Goal: Task Accomplishment & Management: Complete application form

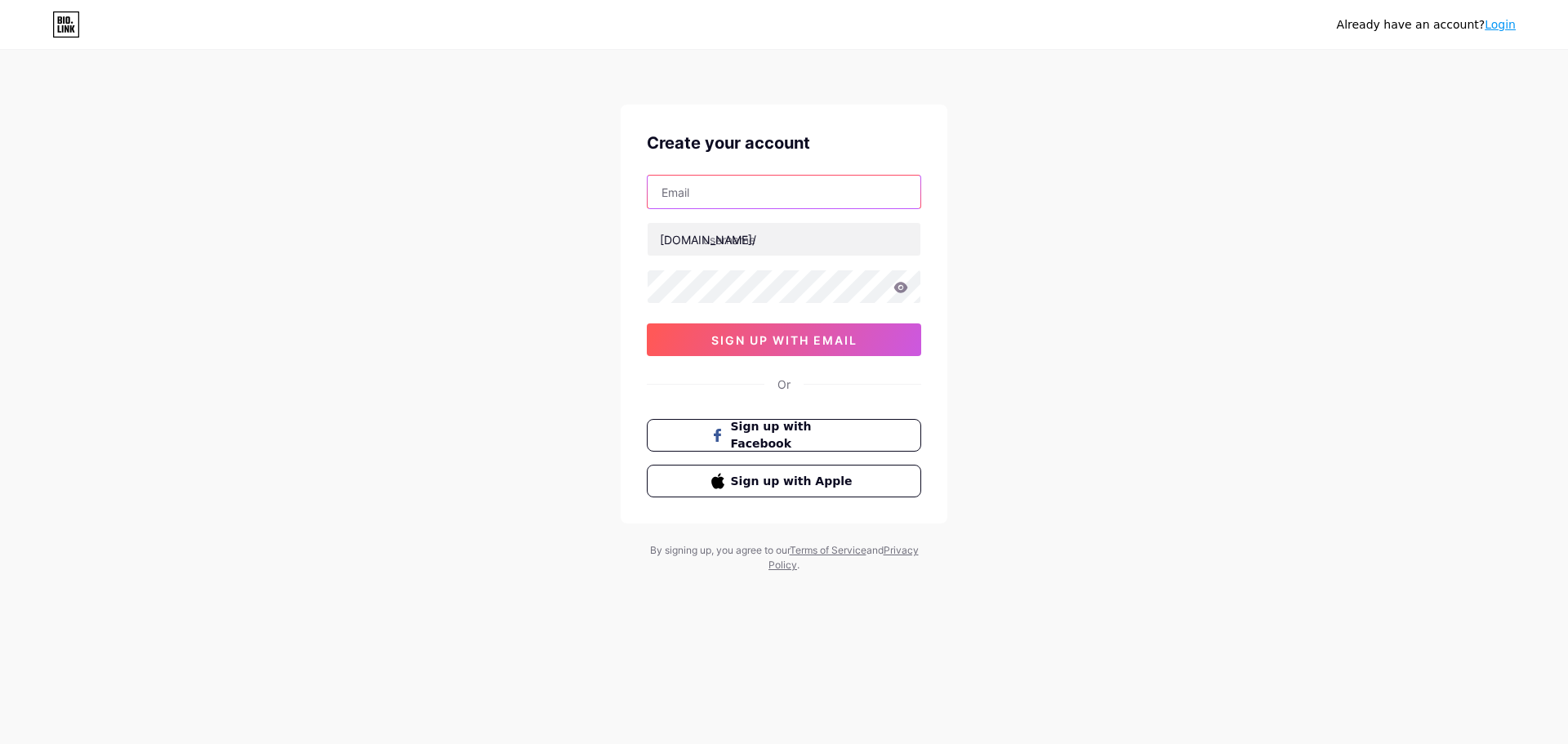
click at [774, 193] on input "text" at bounding box center [783, 192] width 272 height 33
paste input "[EMAIL_ADDRESS][DOMAIN_NAME]"
type input "[EMAIL_ADDRESS][DOMAIN_NAME]"
paste input "curryleavesindiancuisine"
click at [710, 339] on div "[EMAIL_ADDRESS][DOMAIN_NAME] [DOMAIN_NAME]/ curryleavesindiancuisine sign up wi…" at bounding box center [783, 265] width 274 height 181
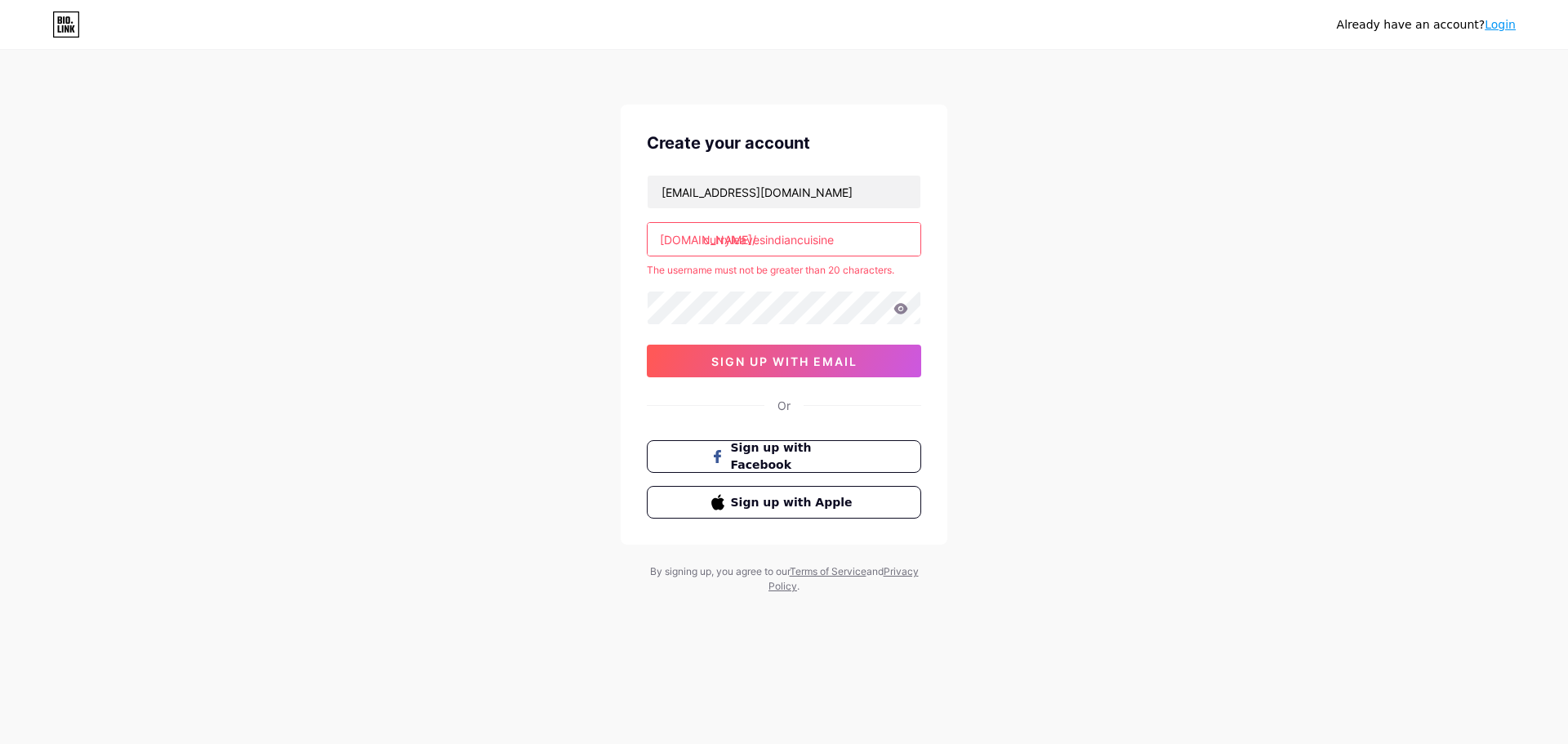
drag, startPoint x: 853, startPoint y: 242, endPoint x: 801, endPoint y: 238, distance: 52.2
click at [801, 238] on input "curryleavesindiancuisine" at bounding box center [783, 239] width 272 height 33
type input "curryleavesindian"
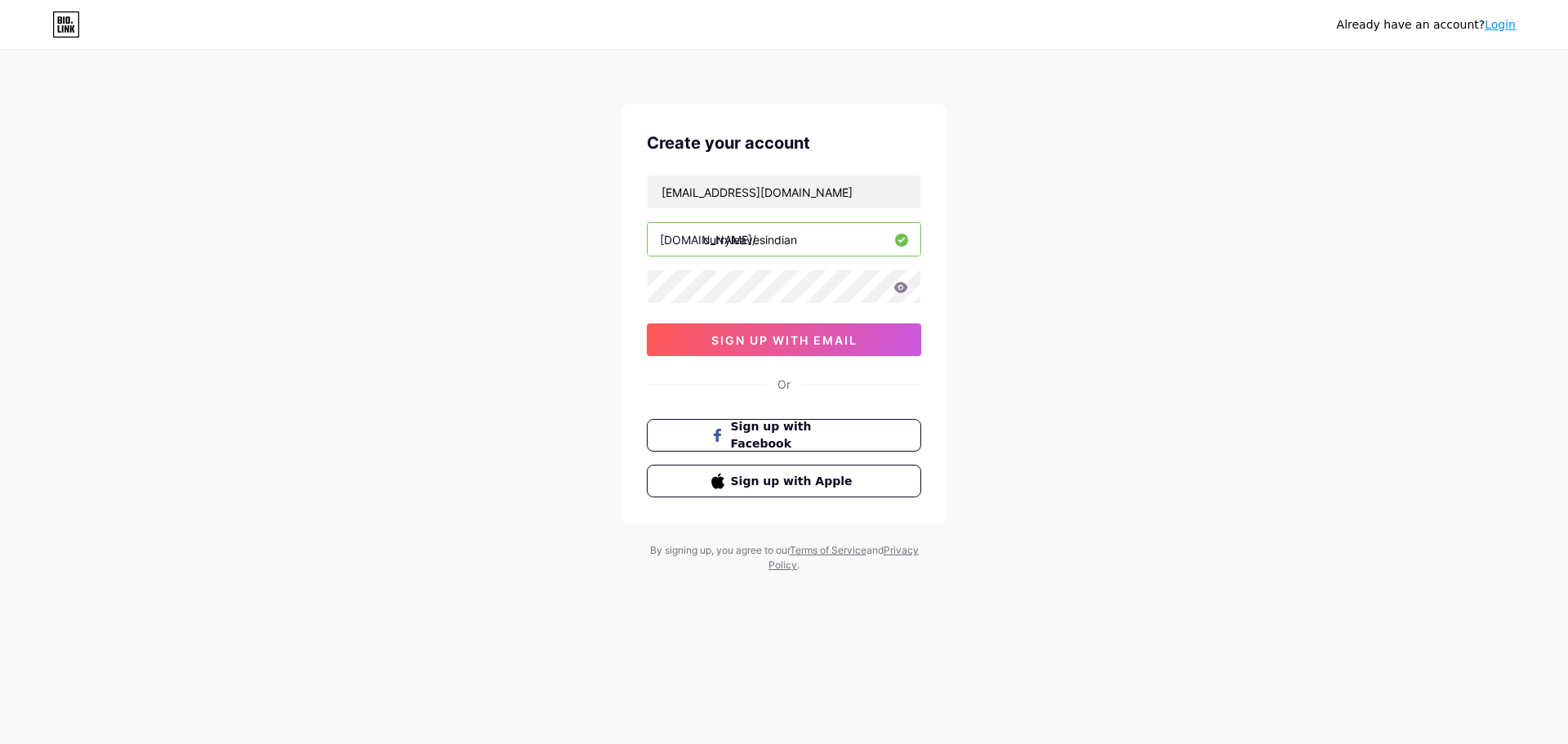
click at [797, 372] on div "Create your account [EMAIL_ADDRESS][DOMAIN_NAME] [DOMAIN_NAME]/ curryleavesindi…" at bounding box center [783, 313] width 326 height 418
click at [816, 339] on span "sign up with email" at bounding box center [784, 339] width 146 height 14
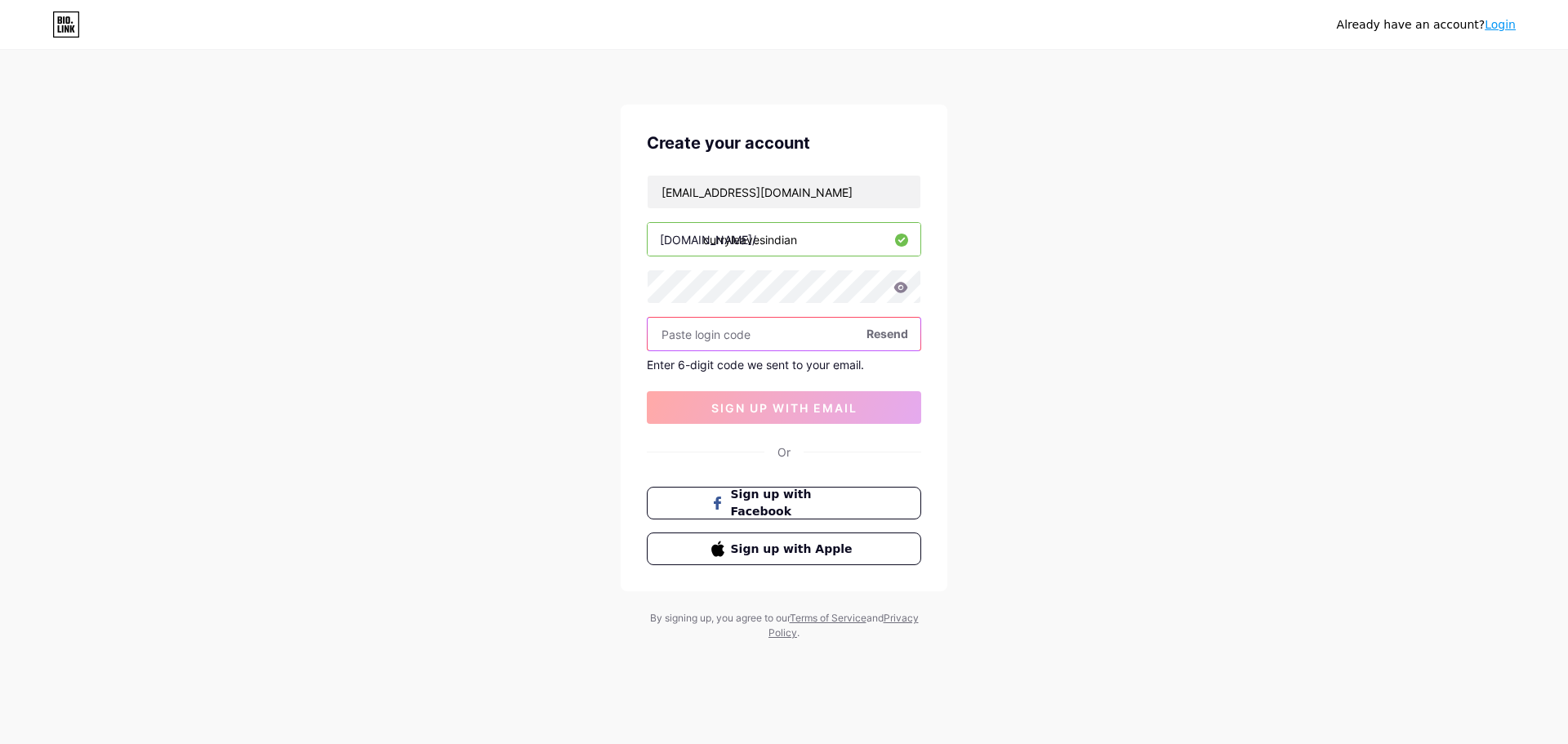
paste input "783394"
type input "783394"
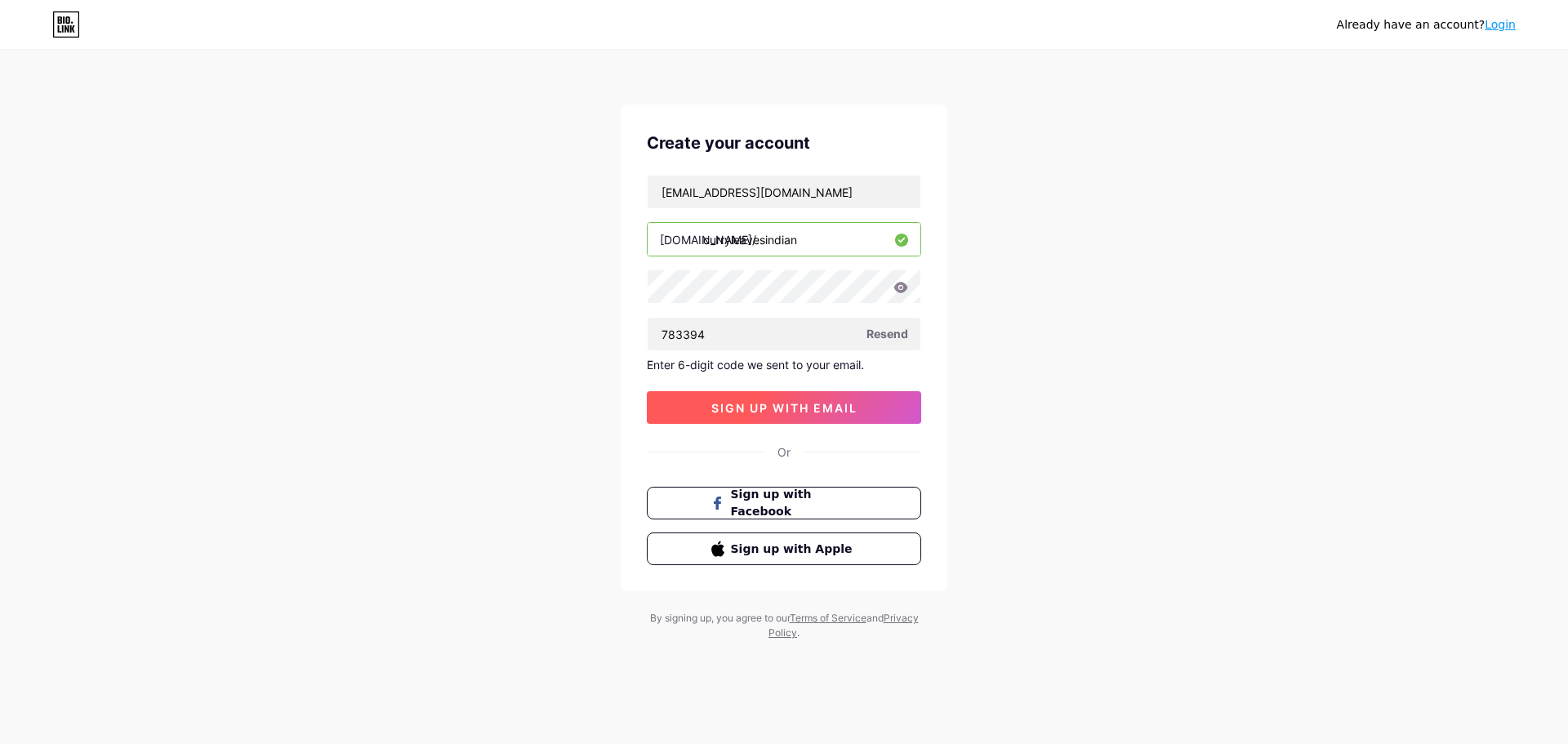
click at [775, 405] on span "sign up with email" at bounding box center [784, 407] width 146 height 14
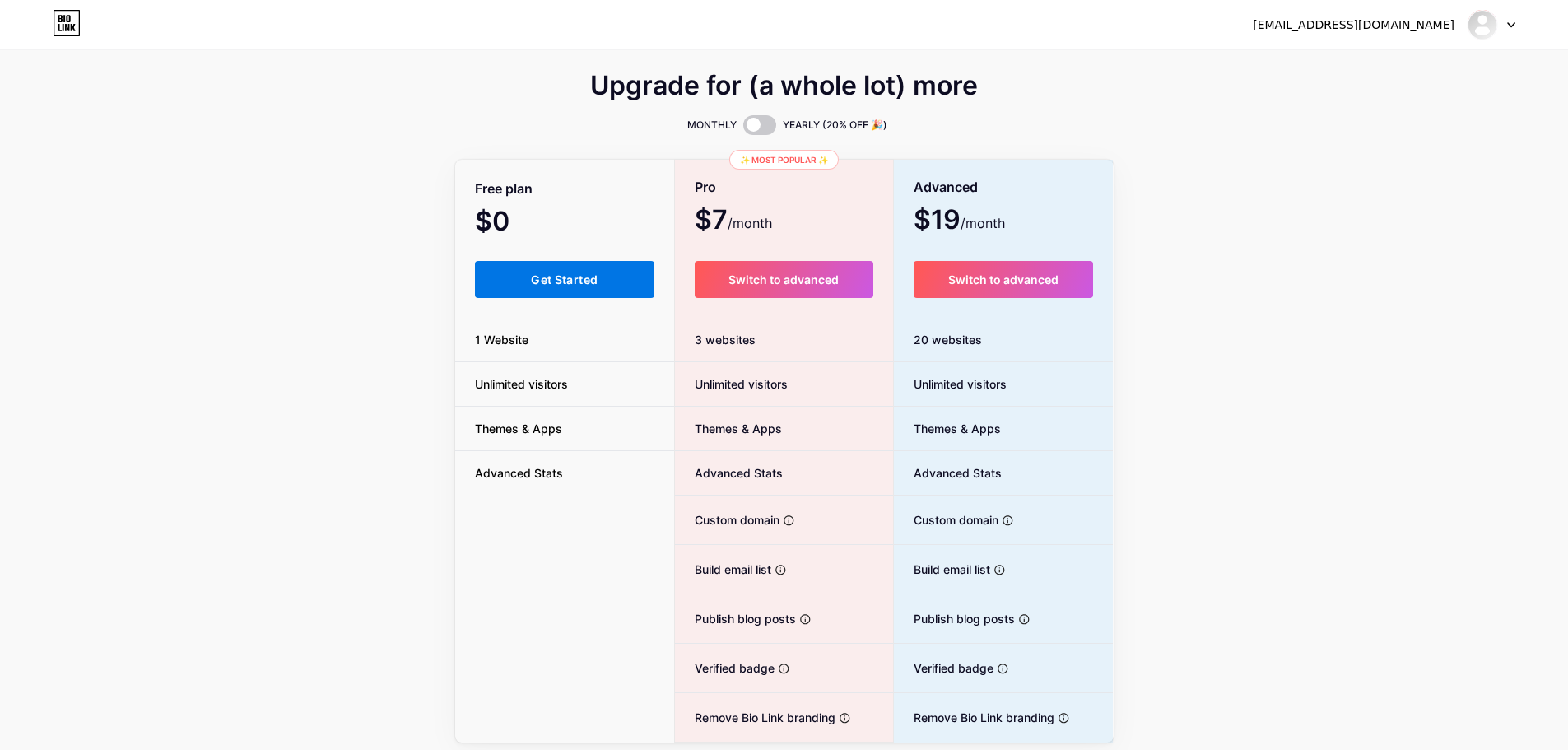
click at [570, 278] on span "Get Started" at bounding box center [563, 279] width 67 height 14
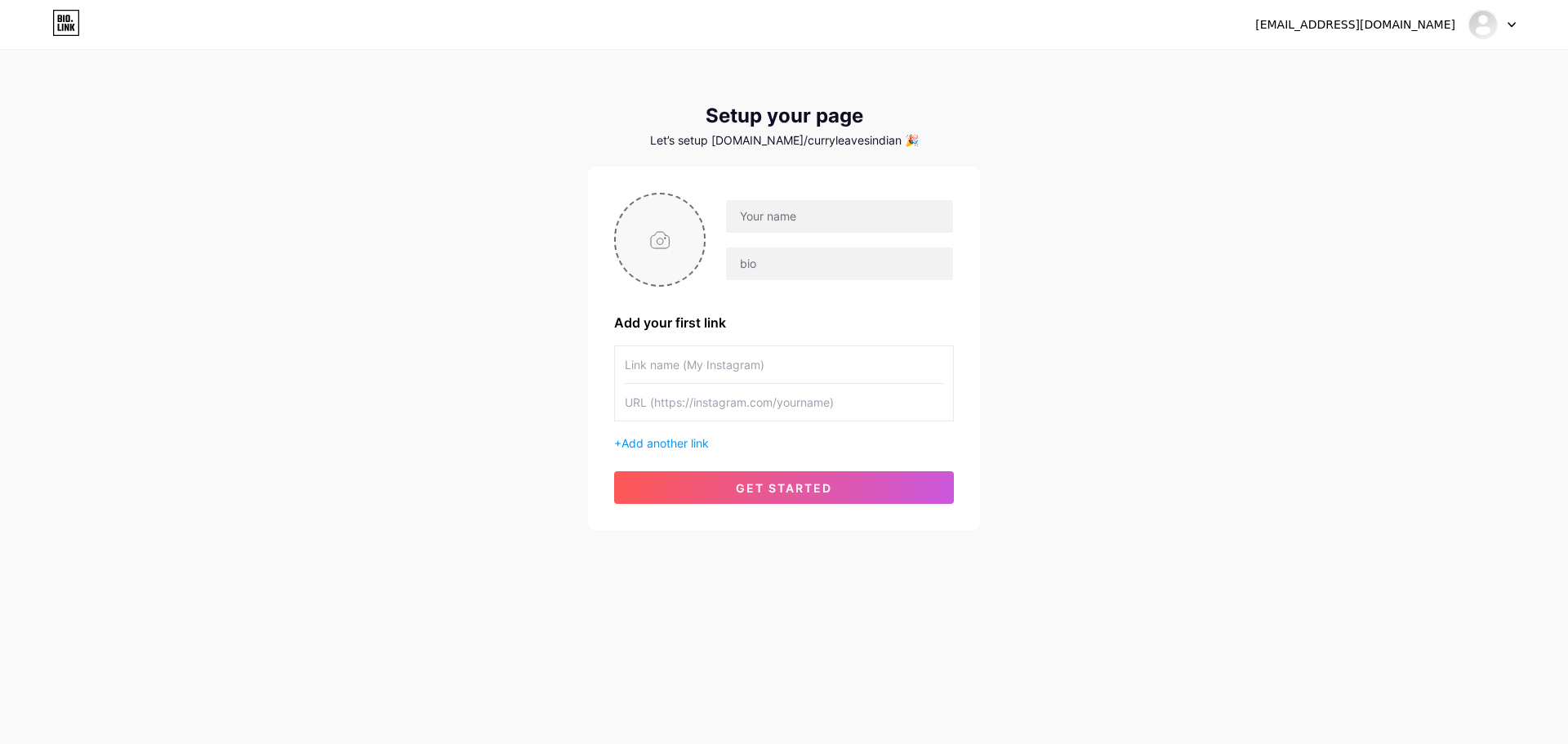
click at [681, 241] on input "file" at bounding box center [659, 239] width 88 height 90
type input "C:\fakepath\sdhg.jpg"
click at [843, 224] on input "text" at bounding box center [840, 216] width 227 height 33
paste input "[PERSON_NAME] Leaves Indian Cuisine"
type input "[PERSON_NAME] Leaves Indian Cuisine"
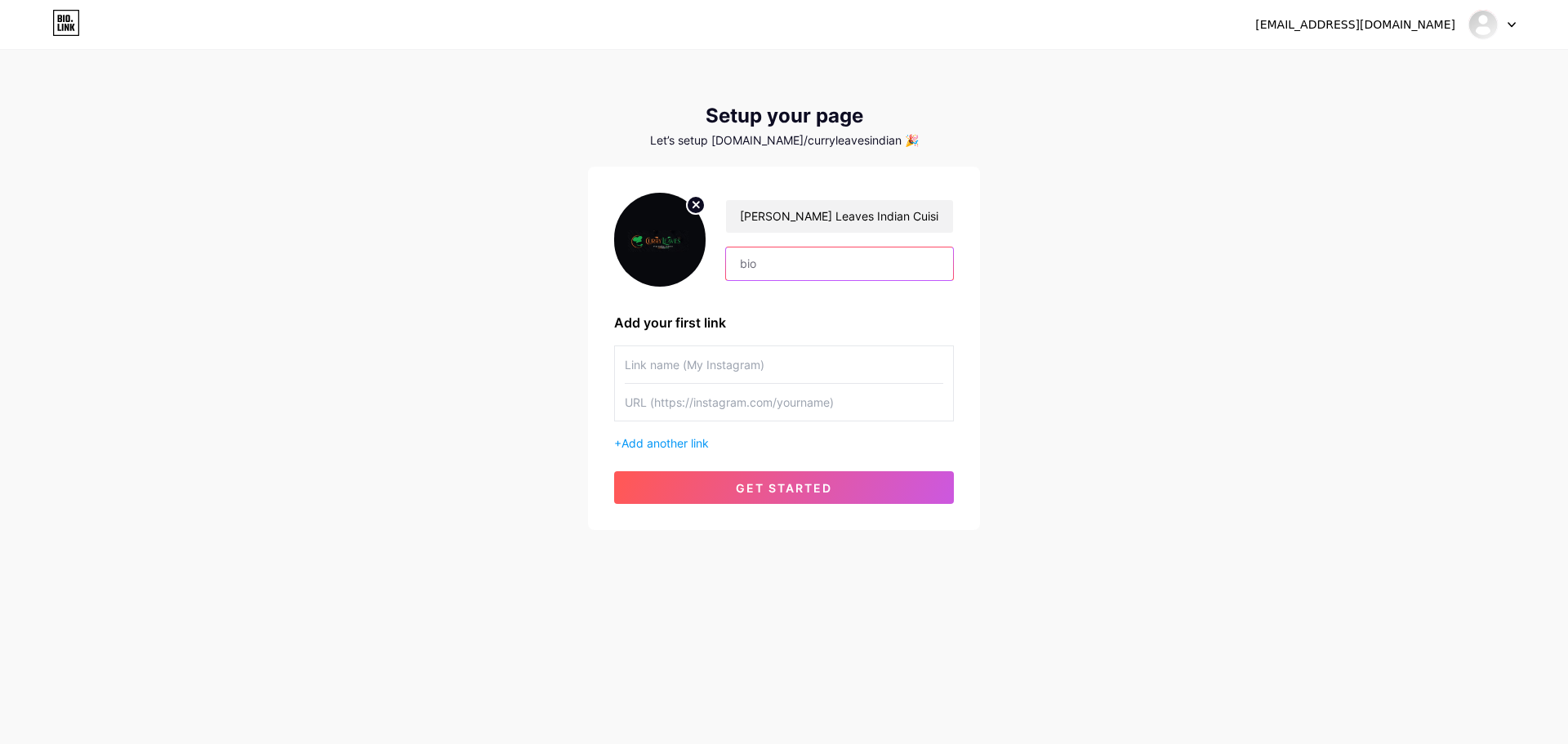
paste input "Order Indian Food Online Easily and Quickly"
click at [813, 266] on input "Order Indian Food Online Easily and Quickly" at bounding box center [840, 263] width 227 height 33
paste input "Feeling hungry? Order Indian food online now from [DOMAIN_NAME]. Choose from ri…"
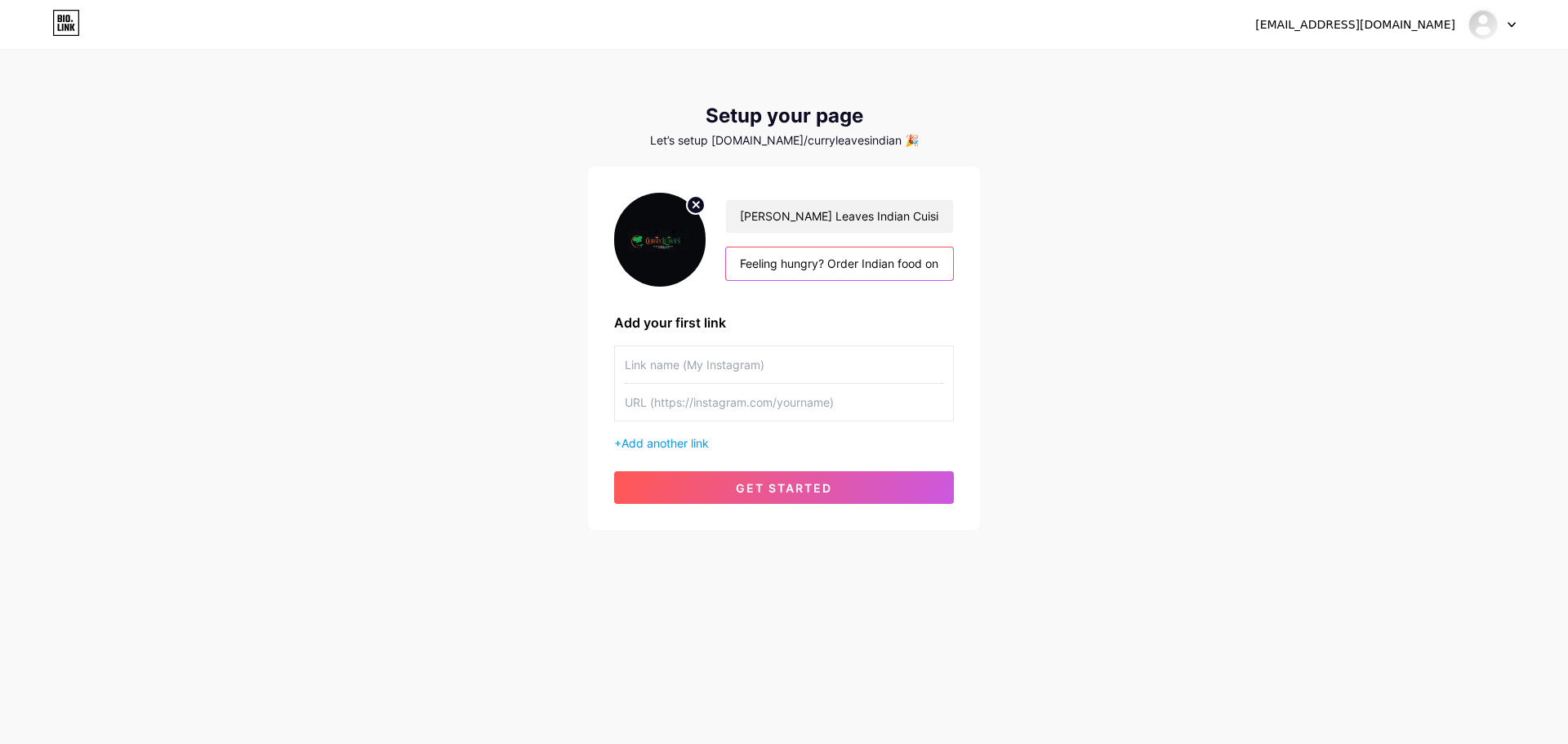
scroll to position [0, 757]
type input "Feeling hungry? Order Indian food online now from [DOMAIN_NAME]. Choose from ri…"
click at [736, 354] on input "text" at bounding box center [784, 365] width 318 height 37
paste input "Order Indian food online"
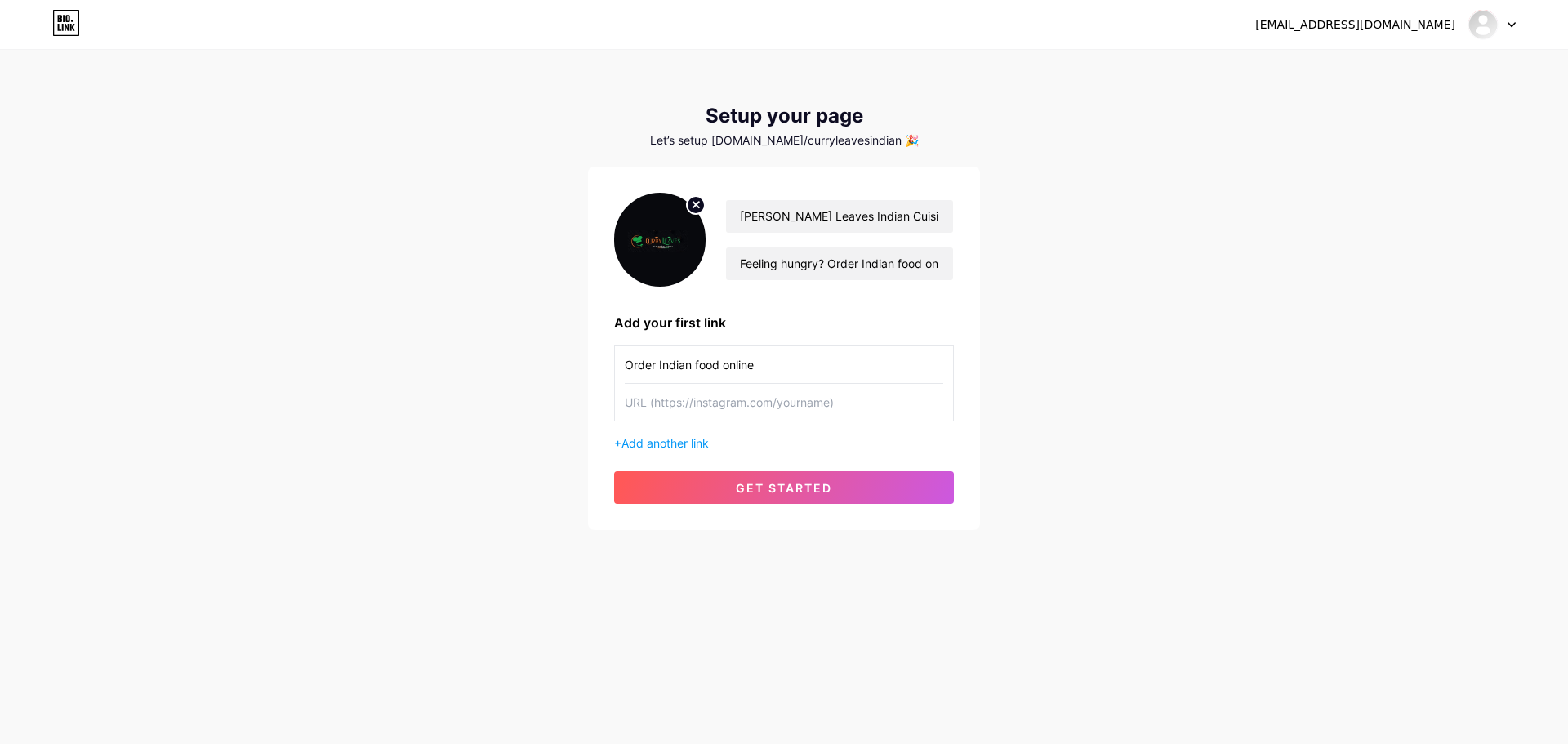
type input "Order Indian food online"
paste input "[URL][DOMAIN_NAME]"
type input "[URL][DOMAIN_NAME]"
click at [774, 512] on div "[PERSON_NAME] Leaves Indian Cuisine Feeling hungry? Order Indian food online no…" at bounding box center [783, 348] width 392 height 364
click at [799, 492] on span "get started" at bounding box center [784, 487] width 97 height 14
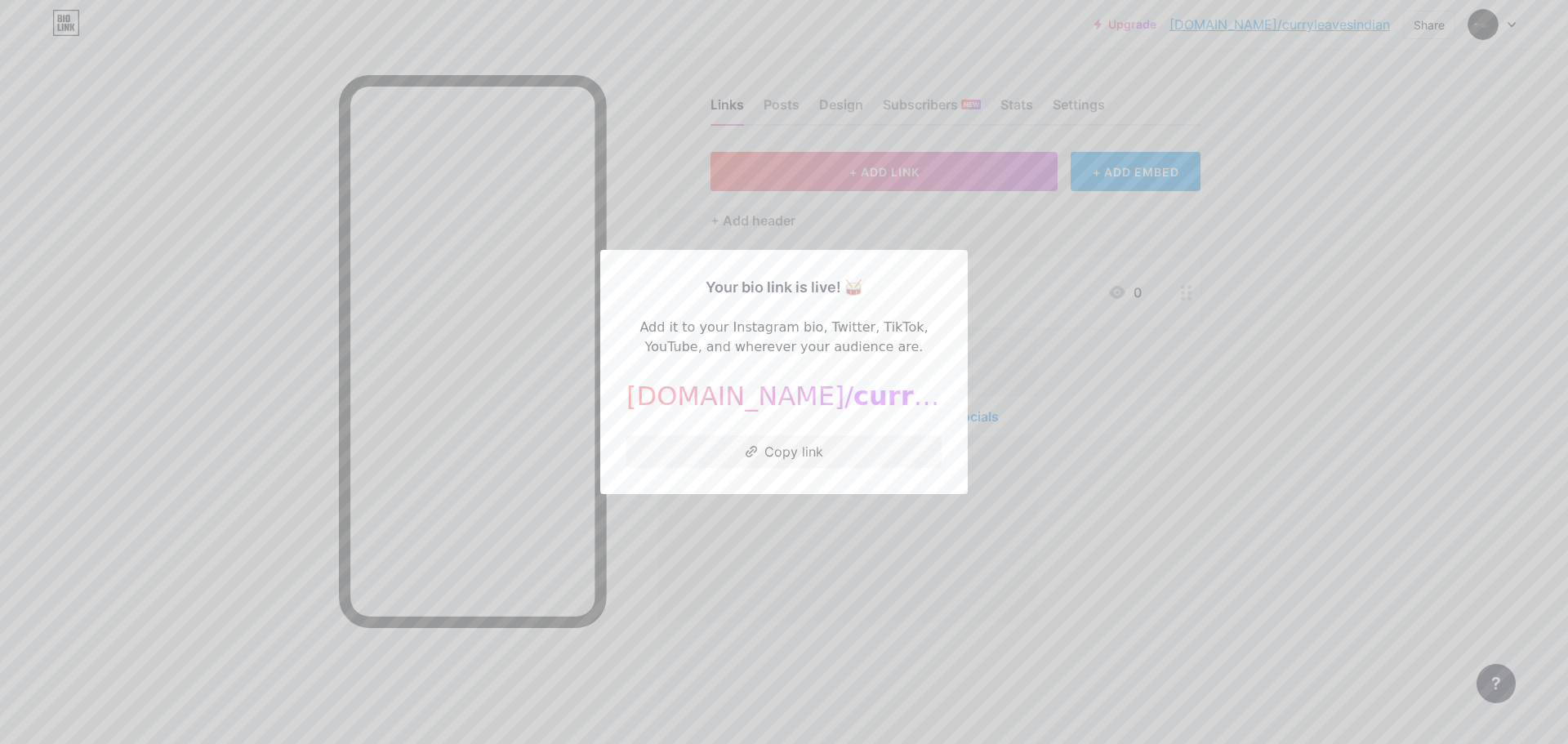
drag, startPoint x: 780, startPoint y: 455, endPoint x: 791, endPoint y: 361, distance: 94.6
click at [787, 454] on button "Copy link" at bounding box center [783, 451] width 315 height 33
